Goal: Navigation & Orientation: Find specific page/section

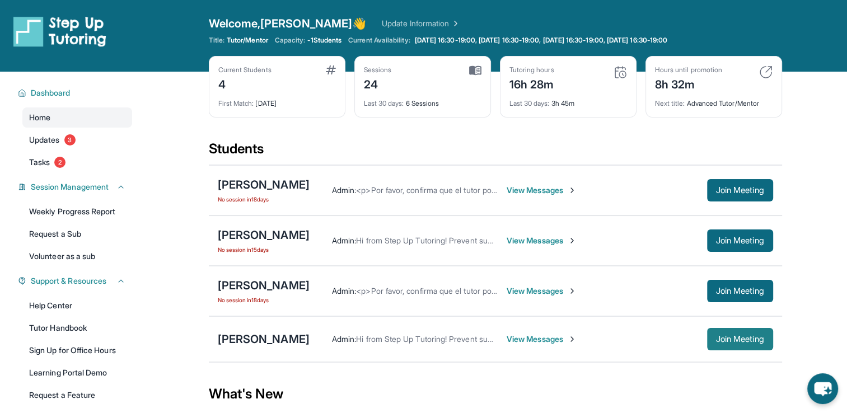
click at [752, 344] on button "Join Meeting" at bounding box center [740, 339] width 66 height 22
click at [391, 22] on link "Update Information" at bounding box center [421, 23] width 78 height 11
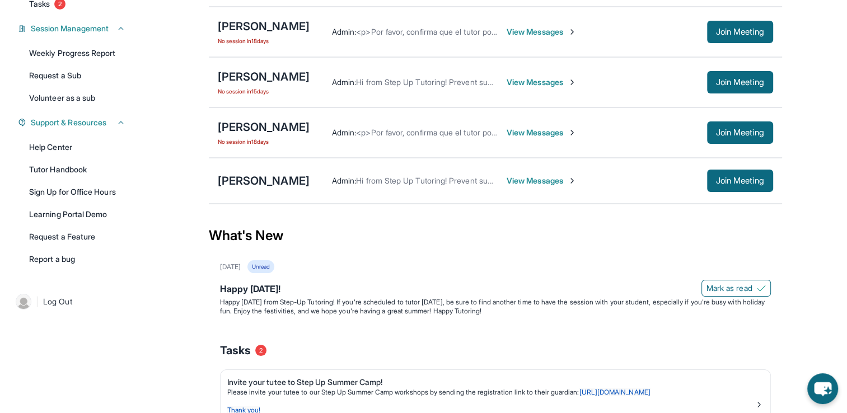
scroll to position [157, 0]
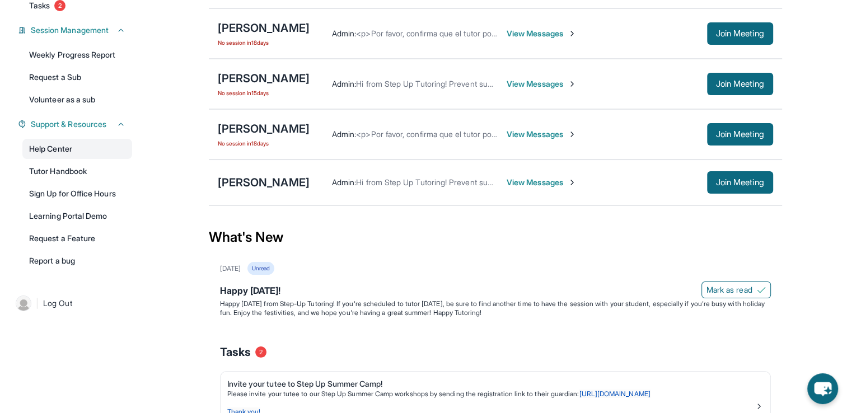
click at [104, 147] on link "Help Center" at bounding box center [77, 149] width 110 height 20
click at [49, 149] on link "Help Center" at bounding box center [77, 149] width 110 height 20
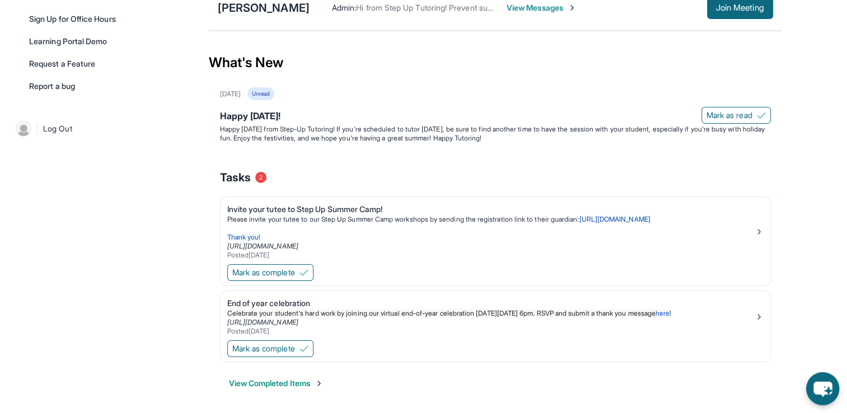
click at [819, 384] on icon "chat-button" at bounding box center [822, 389] width 18 height 15
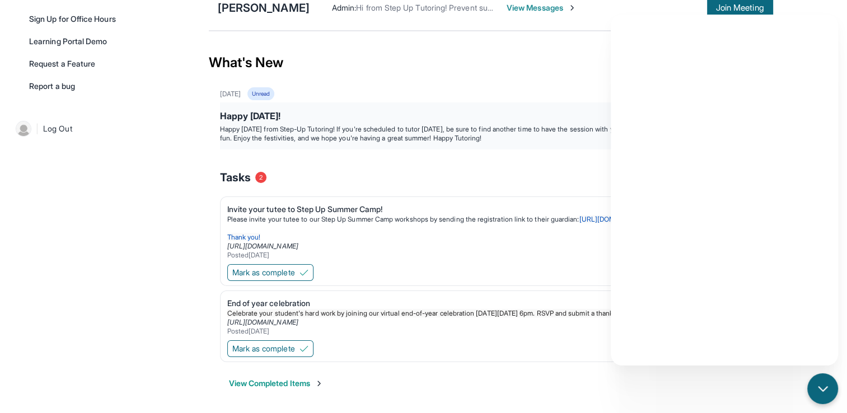
click at [564, 102] on div "Happy [DATE]! [PERSON_NAME] as read Happy [DATE] from Step-Up Tutoring! If you'…" at bounding box center [495, 125] width 551 height 47
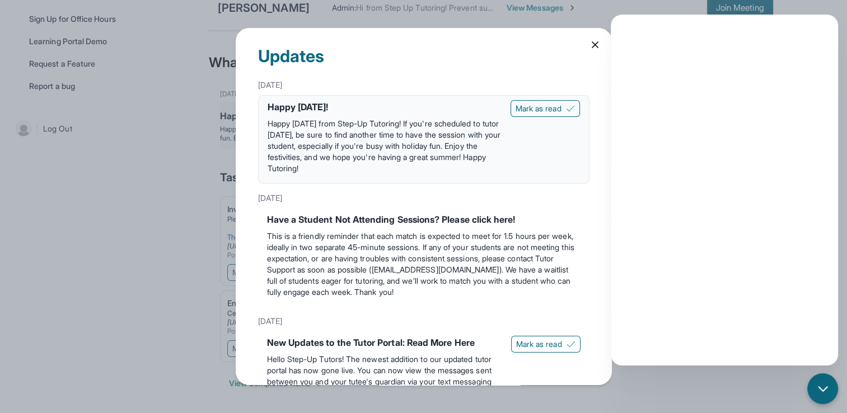
click at [564, 101] on button "Mark as read" at bounding box center [544, 108] width 69 height 17
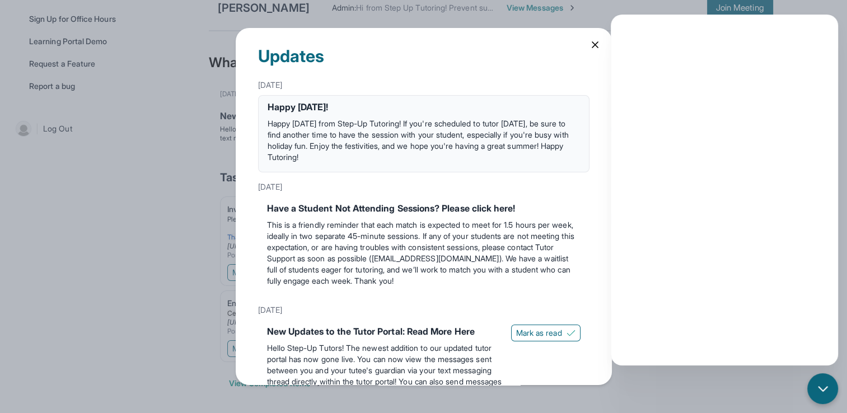
click at [592, 43] on icon at bounding box center [595, 45] width 6 height 6
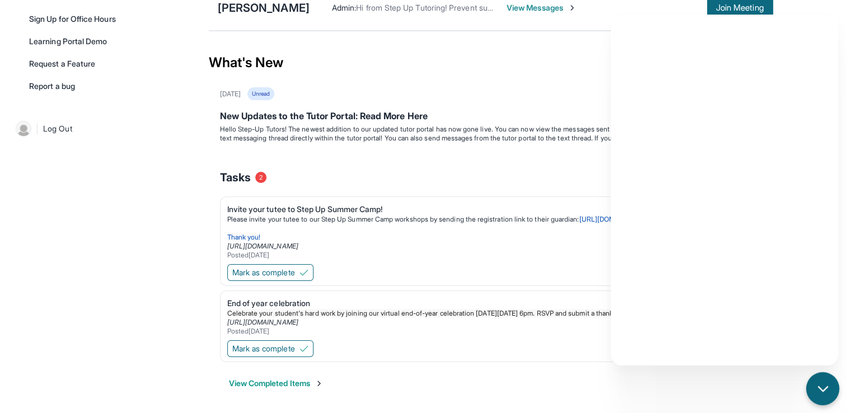
click at [815, 379] on div "chat-button" at bounding box center [822, 388] width 33 height 33
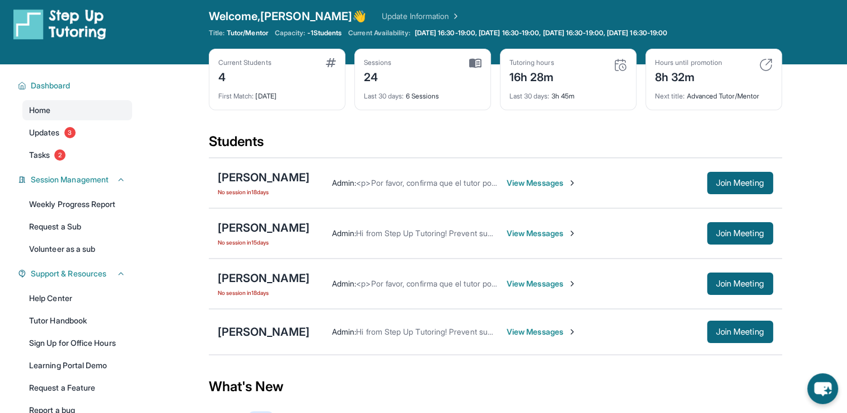
scroll to position [7, 0]
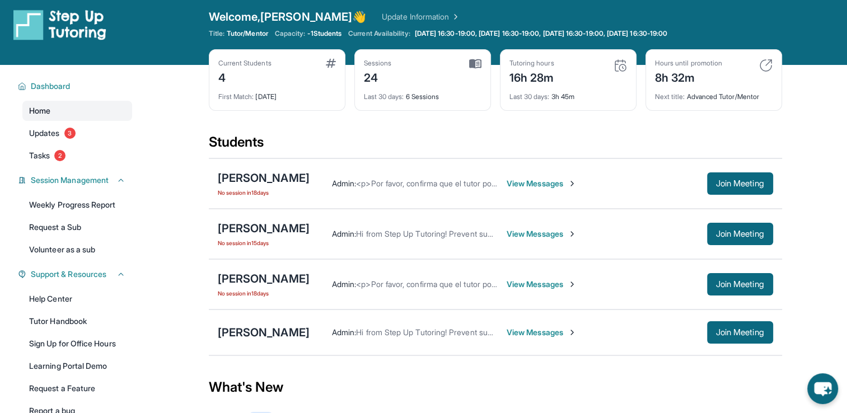
click at [40, 109] on span "Home" at bounding box center [39, 110] width 21 height 11
click at [41, 90] on span "Dashboard" at bounding box center [51, 86] width 40 height 11
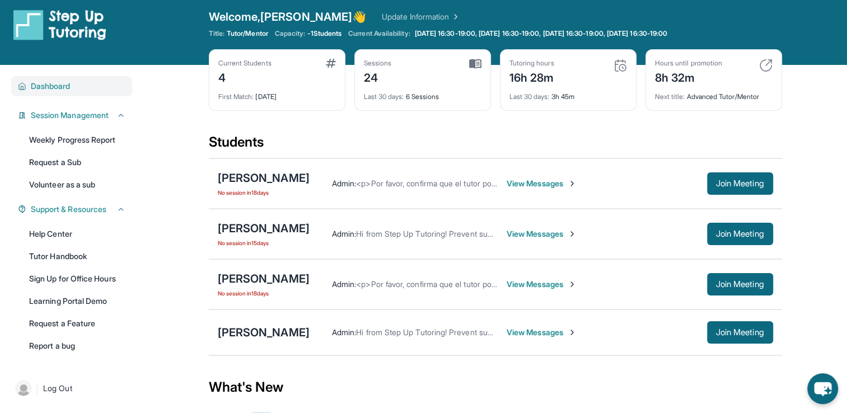
click at [41, 90] on span "Dashboard" at bounding box center [51, 86] width 40 height 11
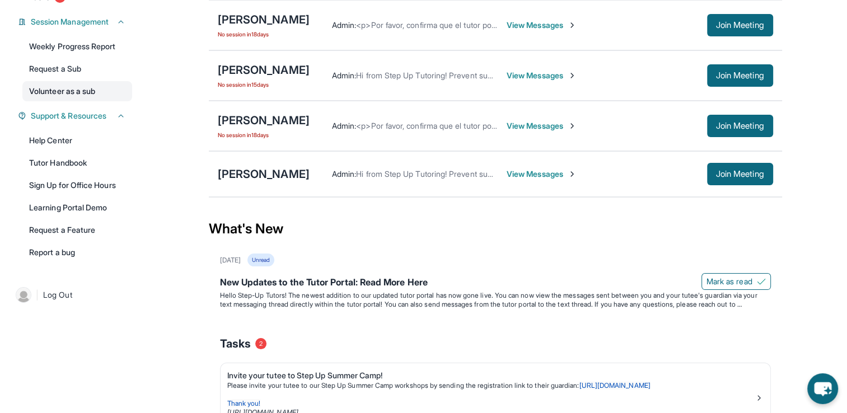
scroll to position [170, 0]
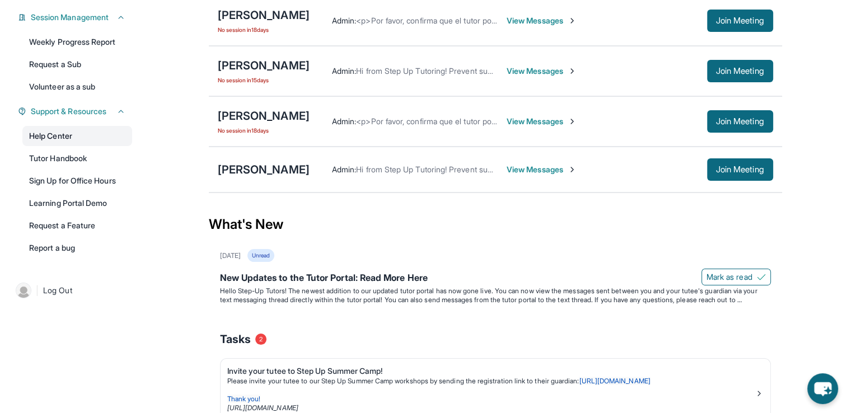
click at [43, 143] on link "Help Center" at bounding box center [77, 136] width 110 height 20
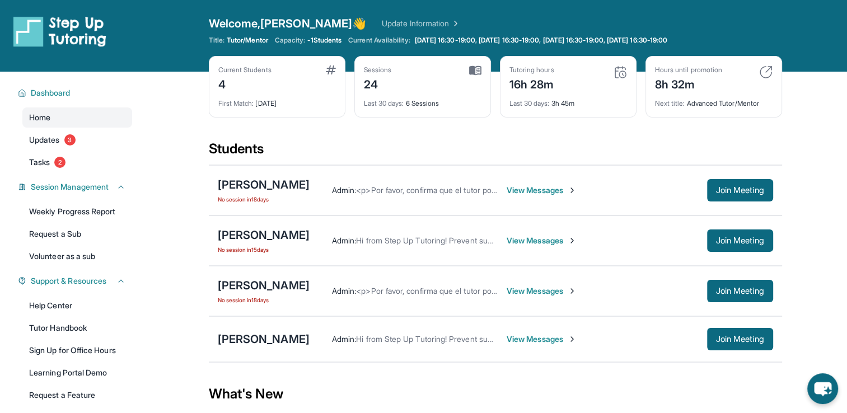
click at [382, 21] on link "Update Information" at bounding box center [421, 23] width 78 height 11
click at [87, 31] on img at bounding box center [59, 31] width 93 height 31
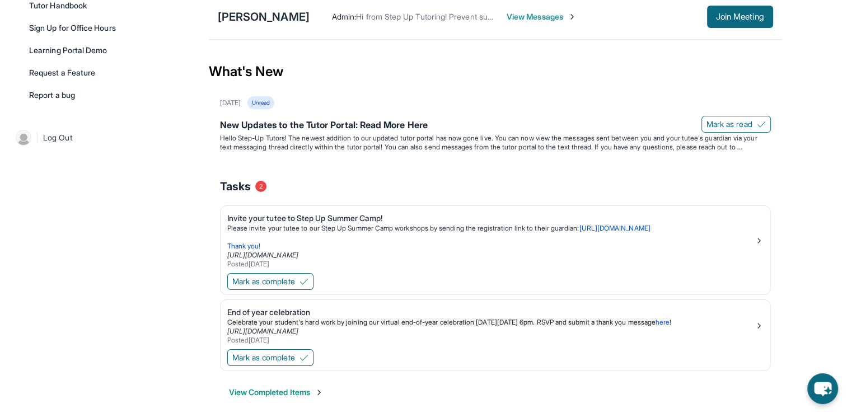
scroll to position [331, 0]
